Goal: Task Accomplishment & Management: Manage account settings

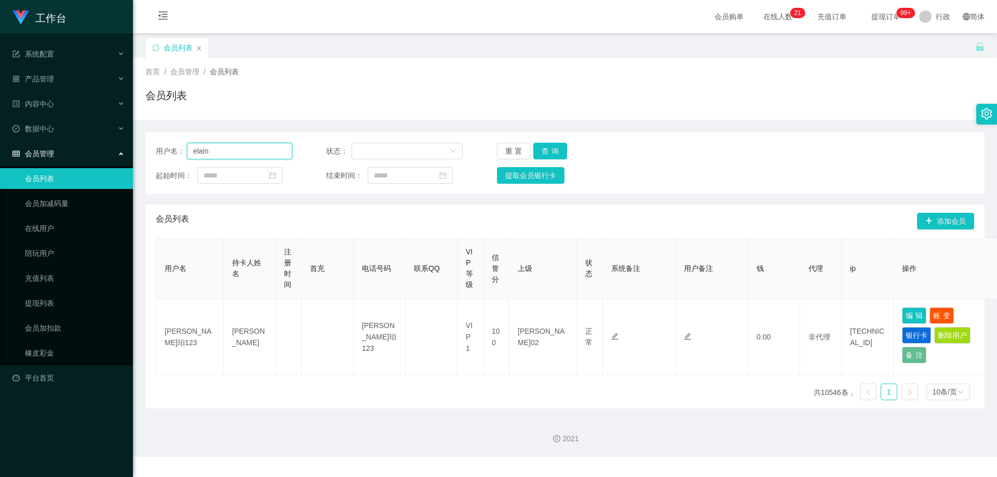
drag, startPoint x: 190, startPoint y: 151, endPoint x: 141, endPoint y: 173, distance: 53.7
click at [93, 166] on section "工作台 系统配置 产品管理 内容中心 数据中心 会员管理 会员列表 会员加减码量 在线用户 陪玩用户 充值列表 提现列表 会员加扣款 橡皮彩金 平台首页 保存…" at bounding box center [498, 228] width 997 height 457
paste input "Harry2436"
type input "Harry2436"
drag, startPoint x: 551, startPoint y: 152, endPoint x: 558, endPoint y: 156, distance: 8.1
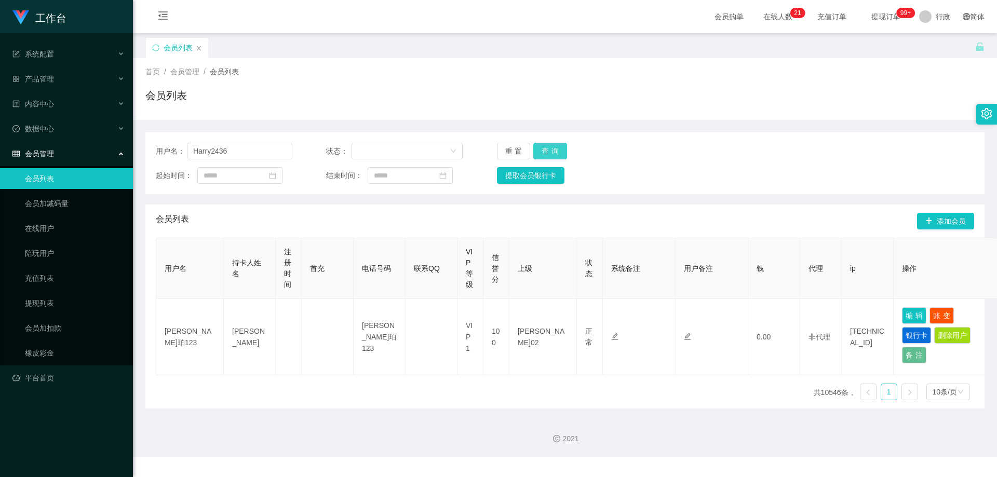
click at [551, 152] on button "查询" at bounding box center [550, 151] width 34 height 17
click at [544, 150] on button "查询" at bounding box center [550, 151] width 34 height 17
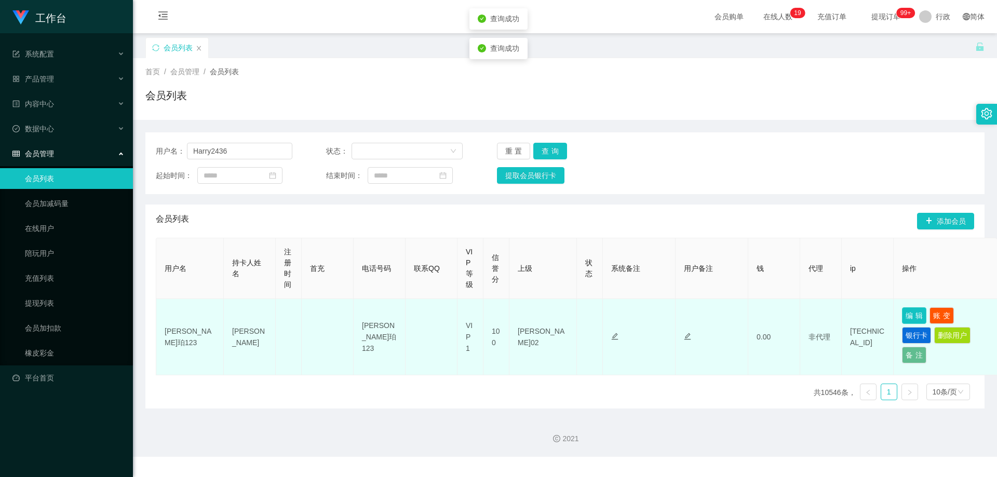
click at [916, 314] on button "编辑" at bounding box center [914, 315] width 24 height 17
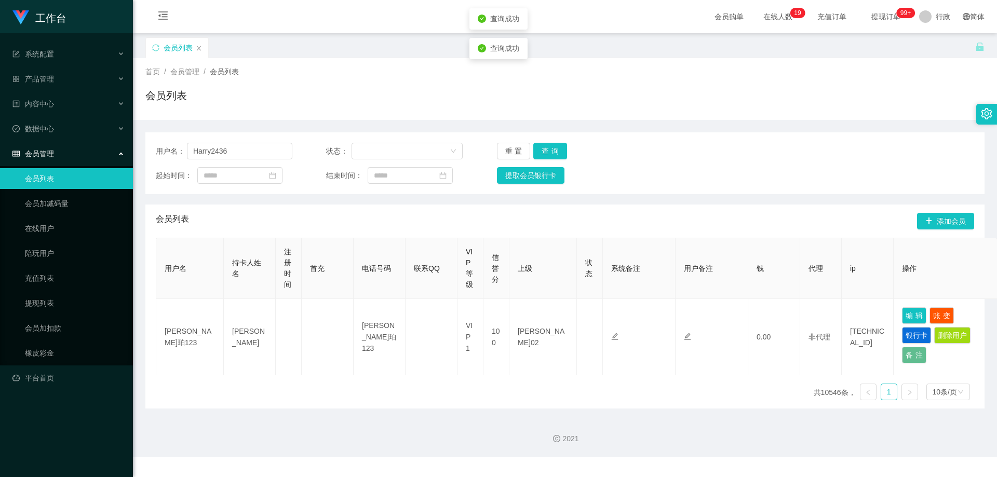
type input "Harry2436"
type input "[PERSON_NAME]"
type input "80"
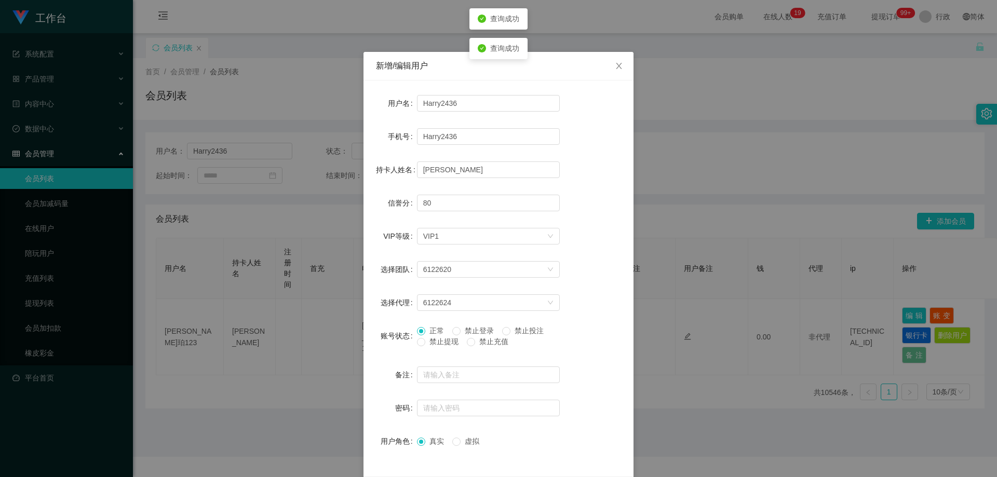
click at [432, 341] on font "禁止提现" at bounding box center [443, 341] width 29 height 8
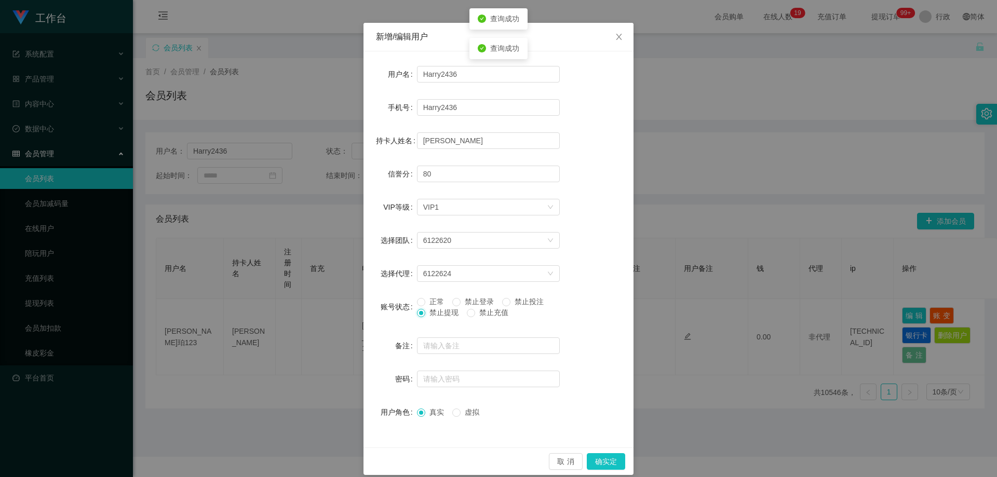
scroll to position [40, 0]
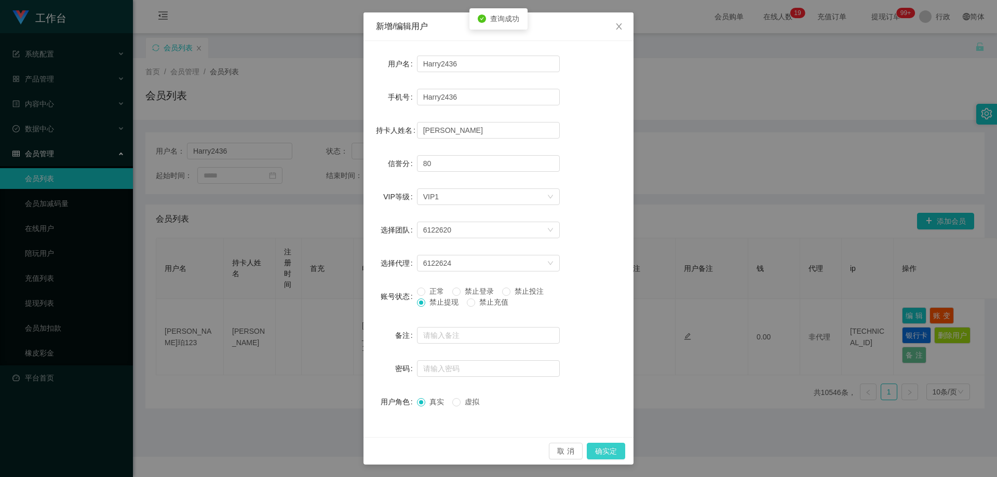
click at [590, 448] on button "确实定" at bounding box center [606, 451] width 38 height 17
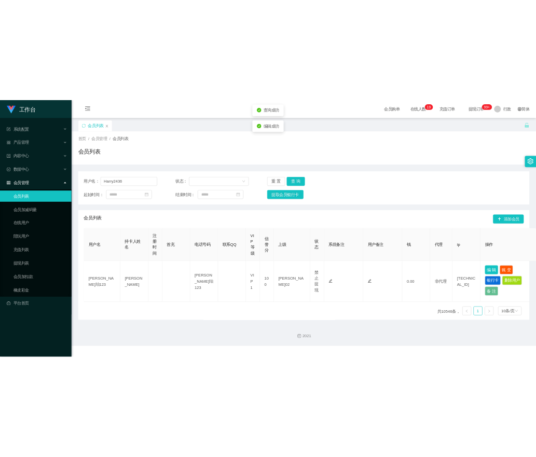
scroll to position [0, 0]
